Goal: Navigation & Orientation: Go to known website

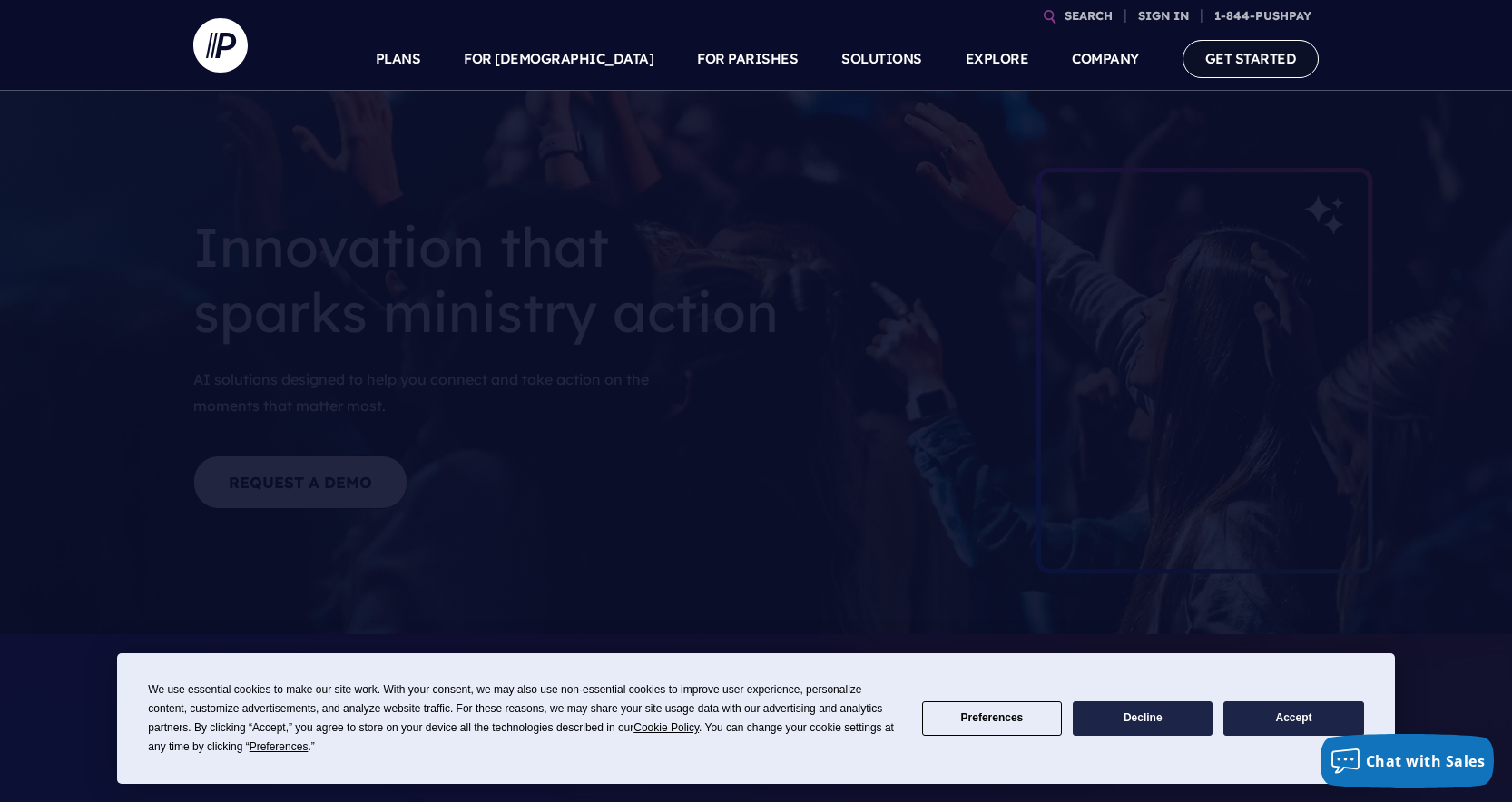
click at [1229, 53] on link "GET STARTED" at bounding box center [1251, 58] width 137 height 37
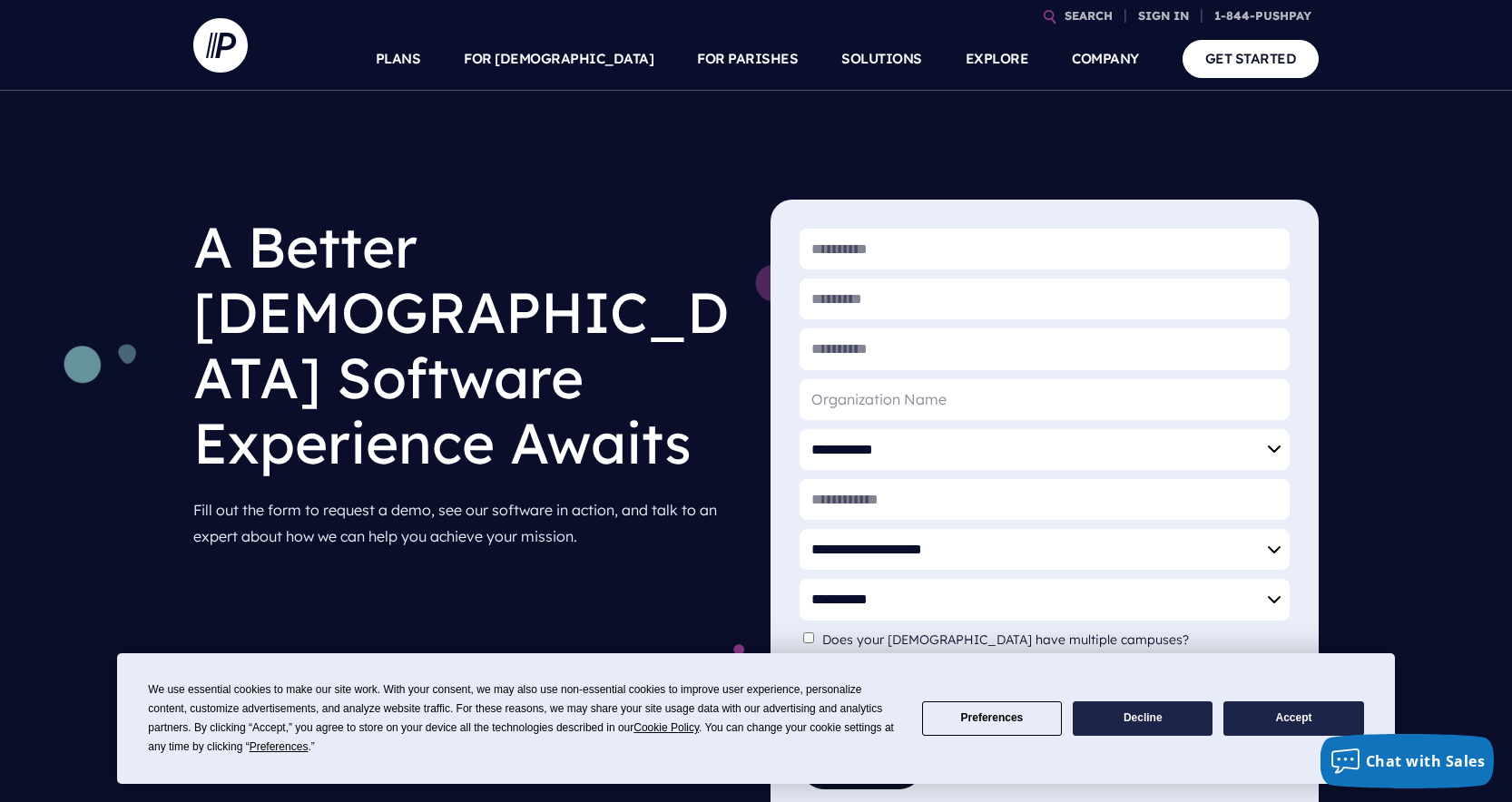
click at [1299, 711] on button "Accept" at bounding box center [1294, 718] width 140 height 35
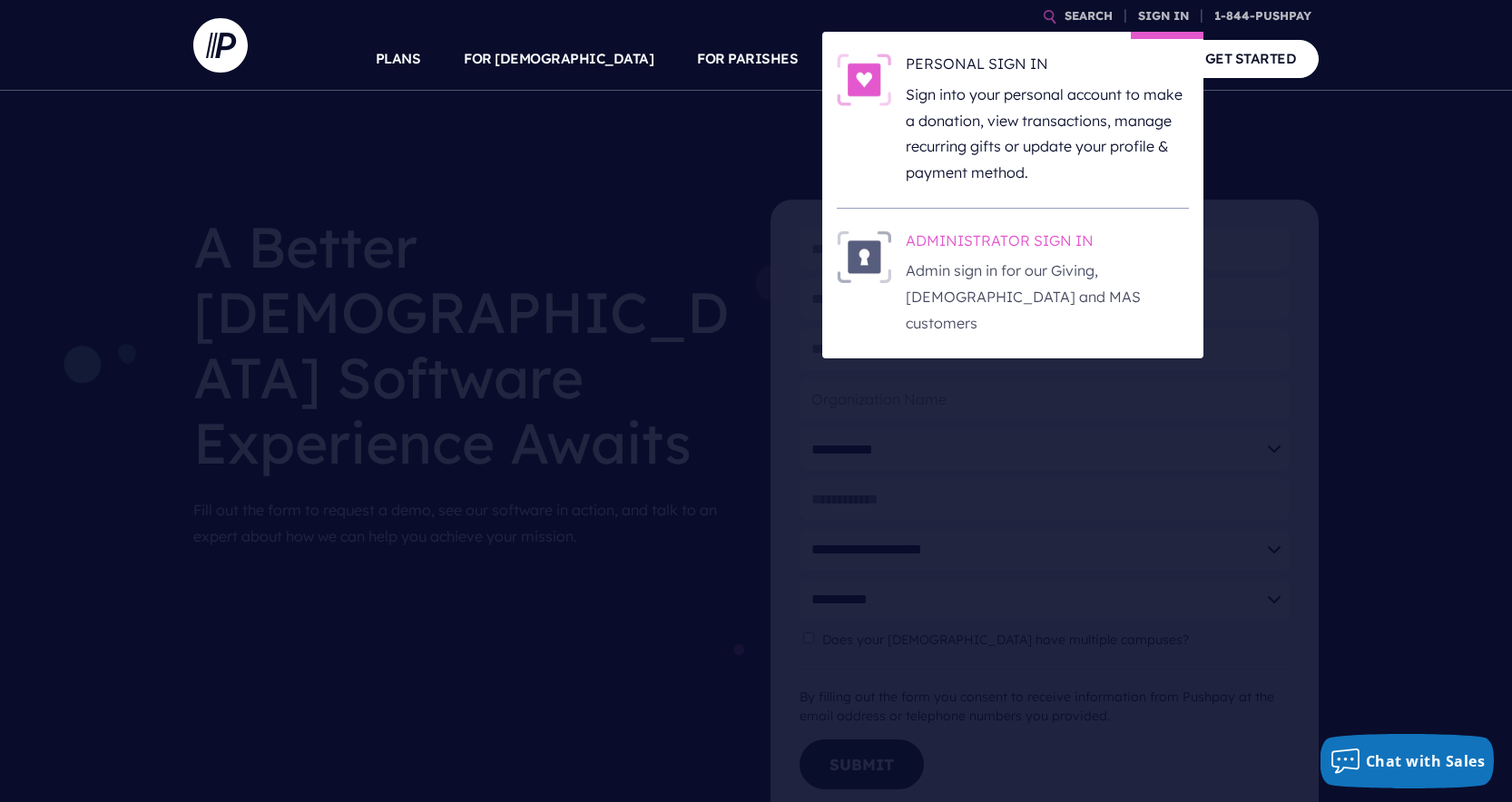
click at [1031, 230] on h6 "ADMINISTRATOR SIGN IN" at bounding box center [1048, 244] width 284 height 27
